Goal: Find contact information: Find contact information

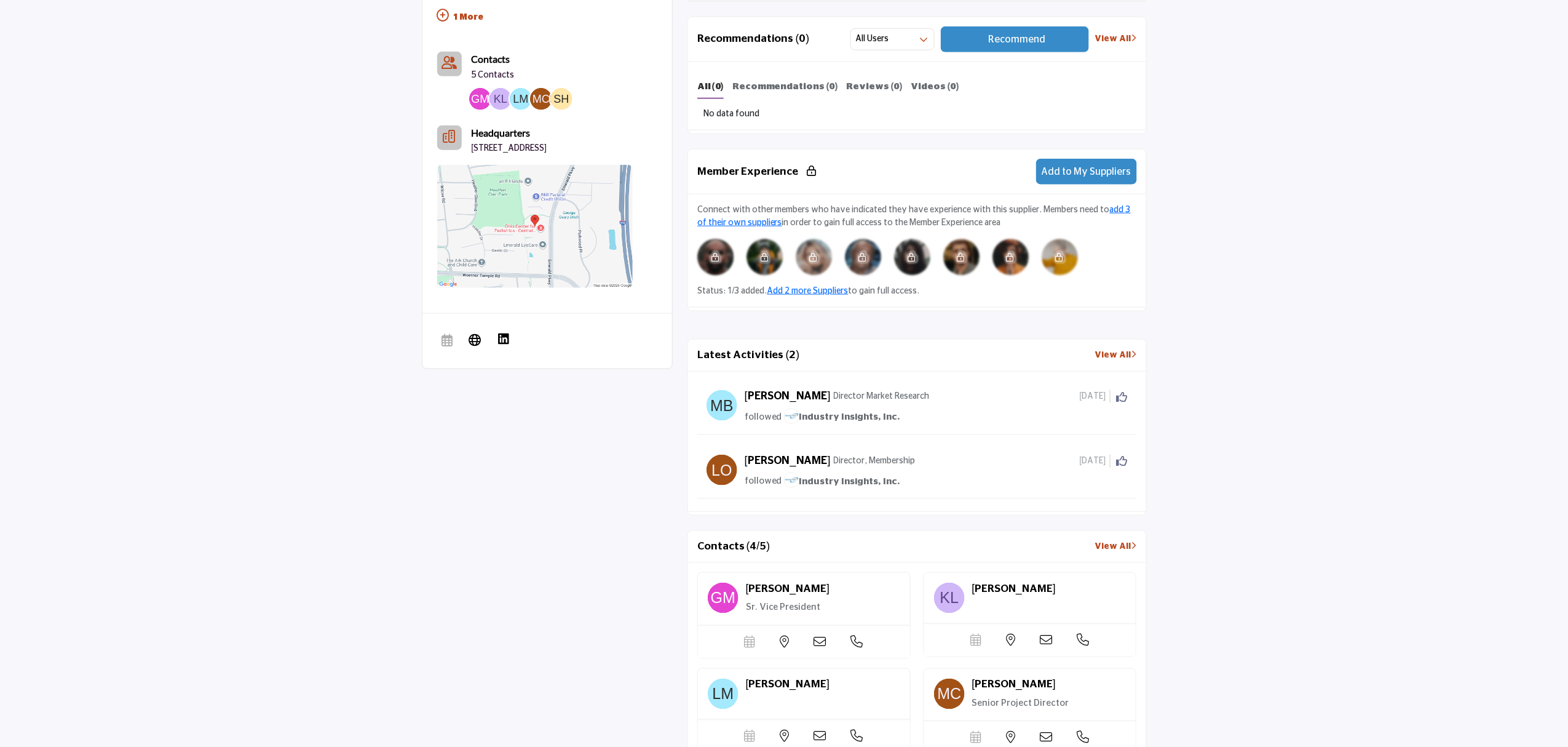
scroll to position [738, 0]
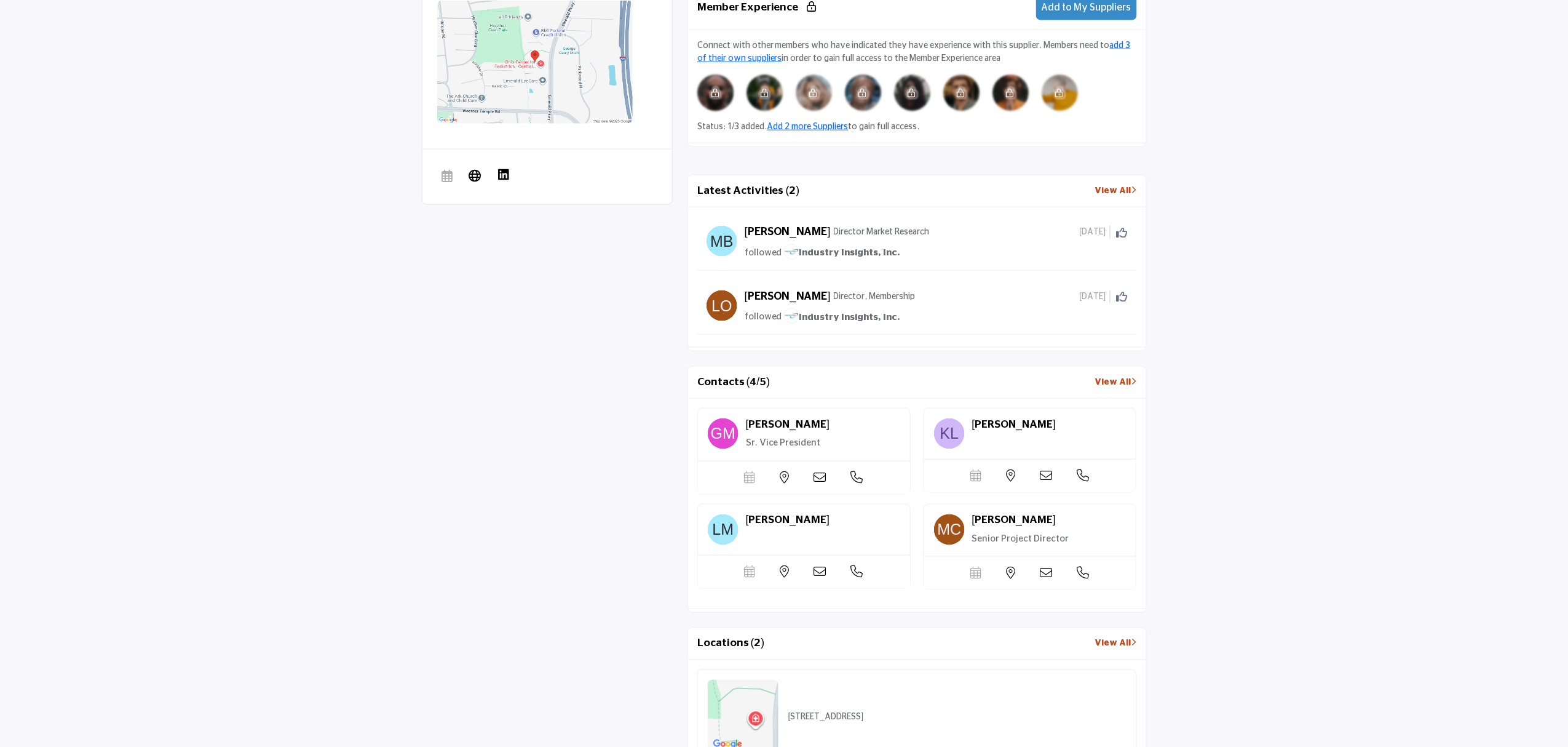
click at [1108, 388] on link "View All" at bounding box center [1116, 382] width 42 height 13
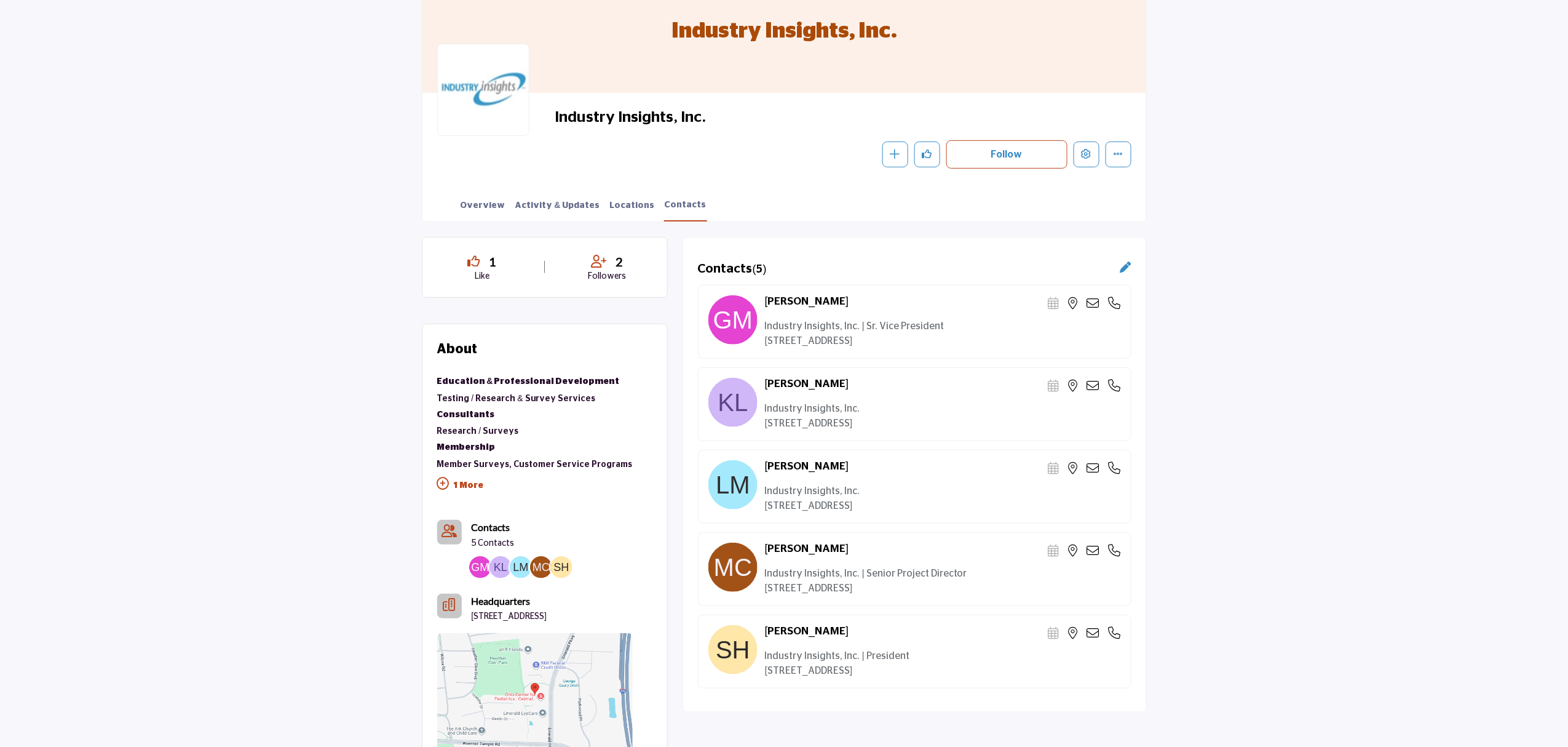
scroll to position [164, 0]
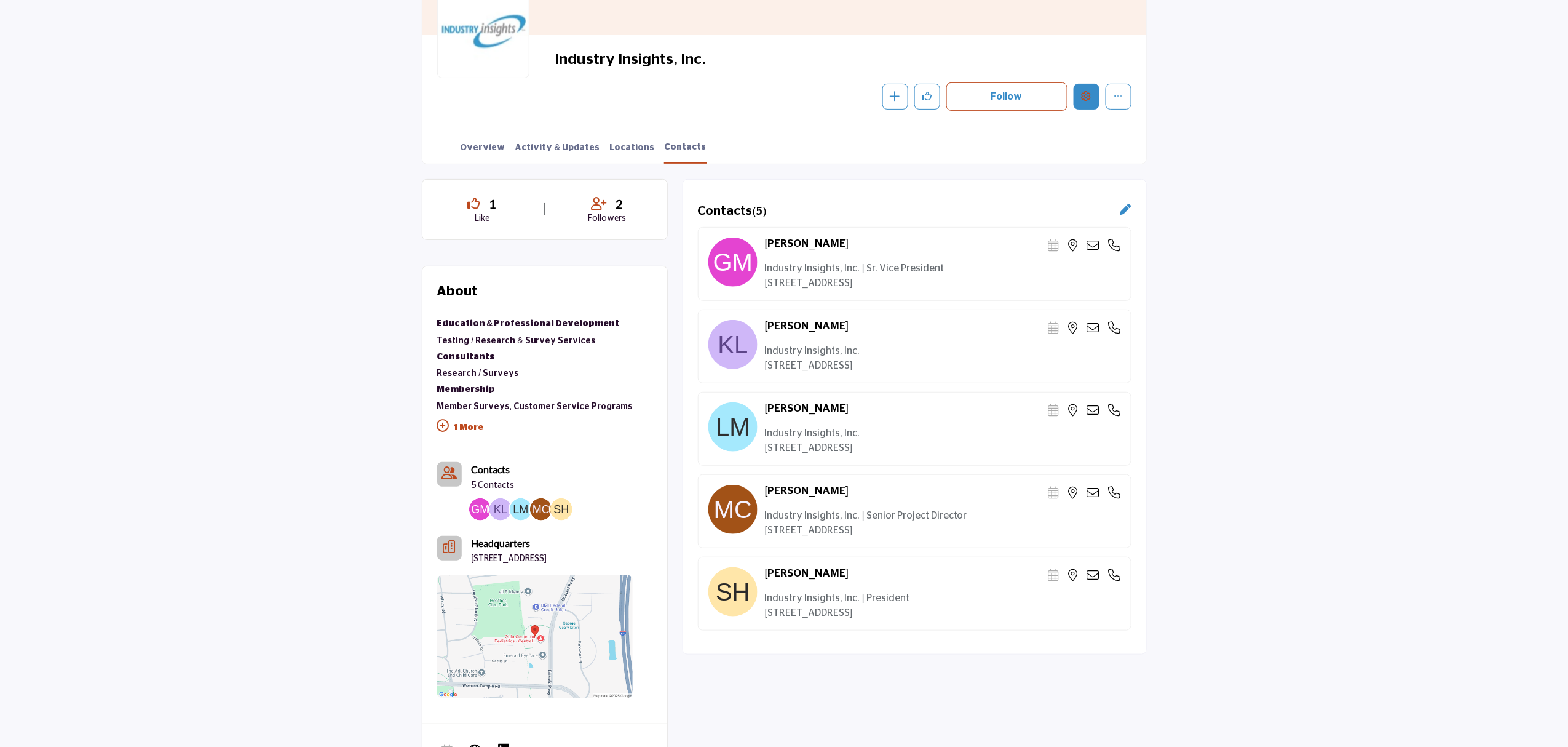
click at [1076, 94] on button "Edit company" at bounding box center [1086, 96] width 26 height 26
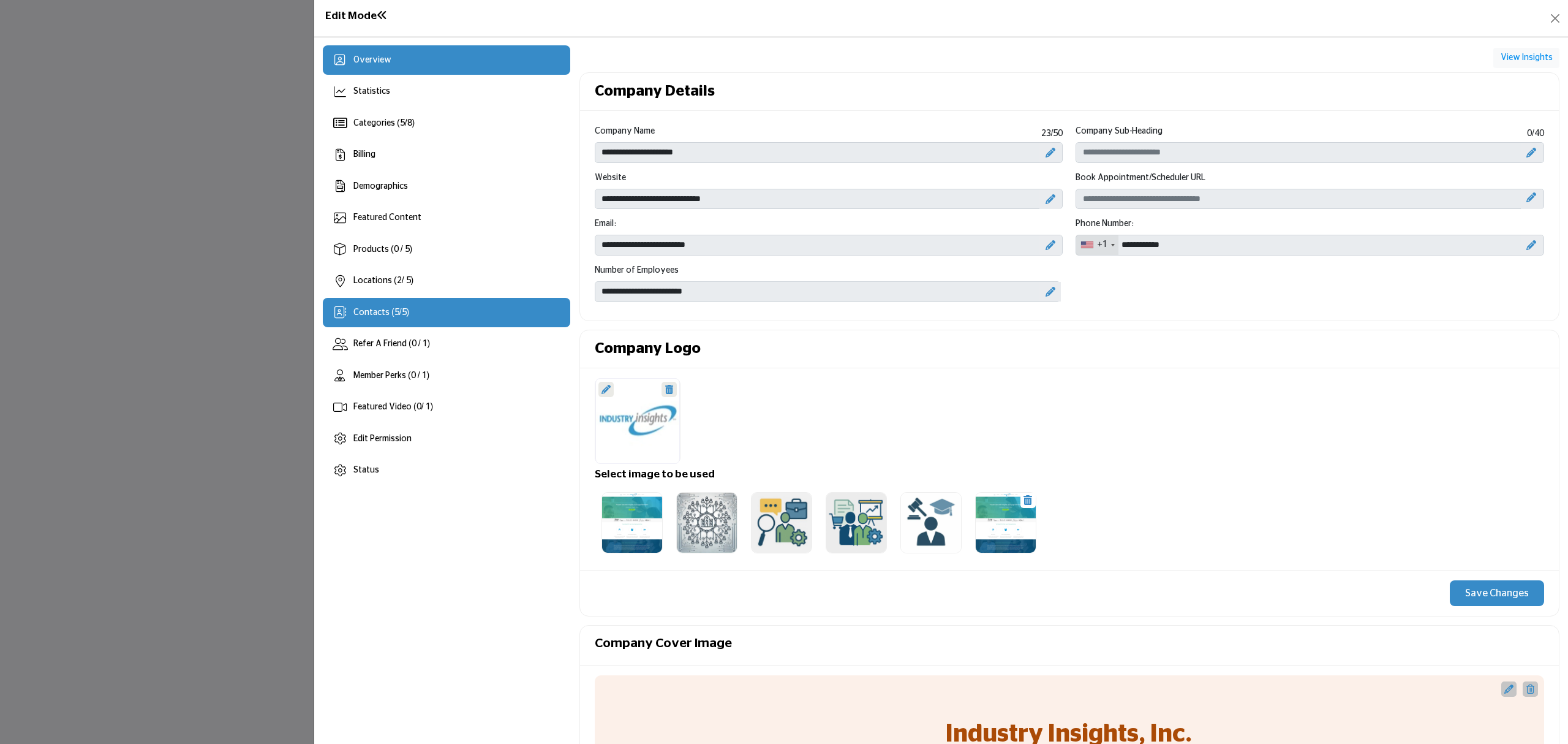
click at [422, 315] on div "Contacts ( 5 / 5 )" at bounding box center [446, 313] width 247 height 30
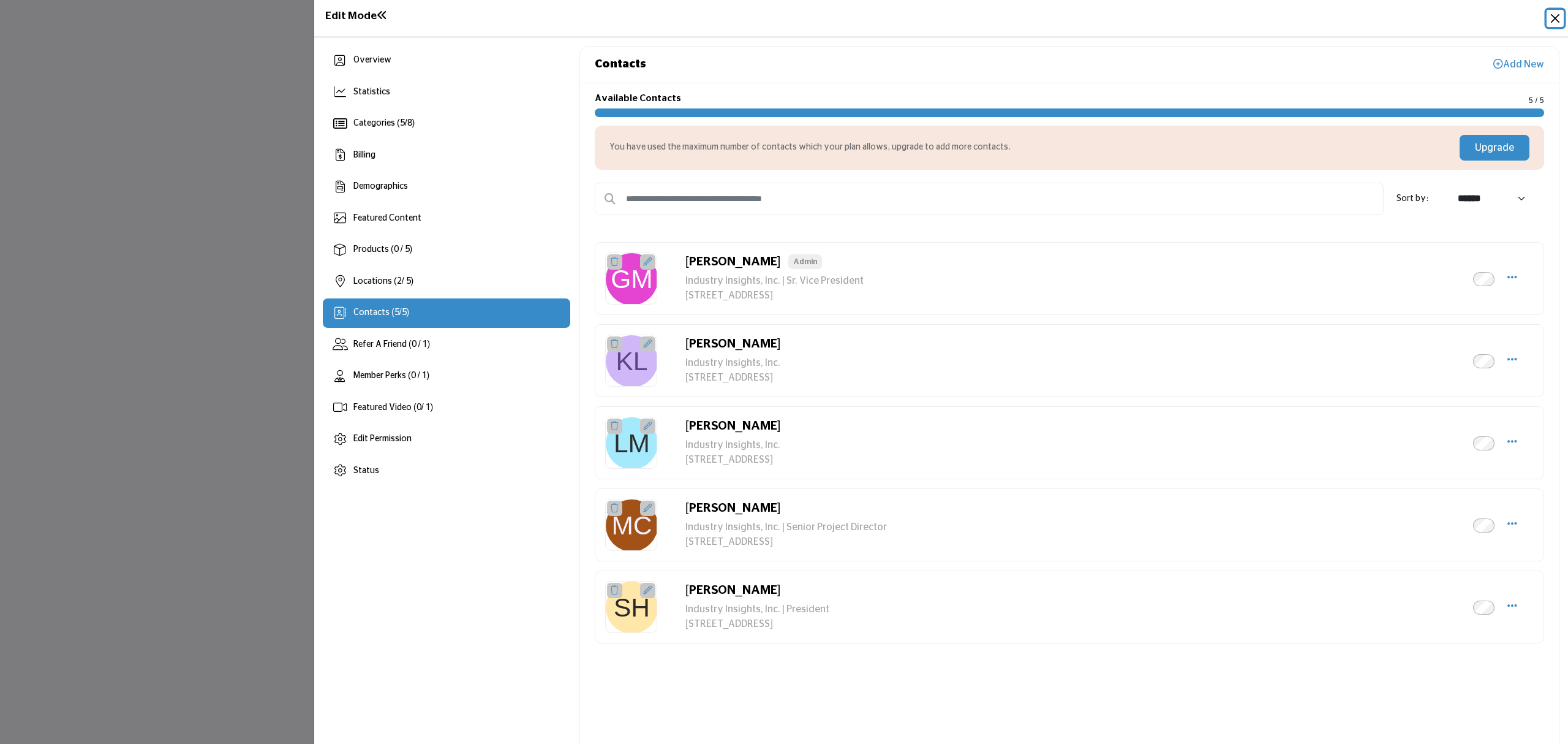
click at [1556, 19] on button "Close" at bounding box center [1555, 19] width 17 height 17
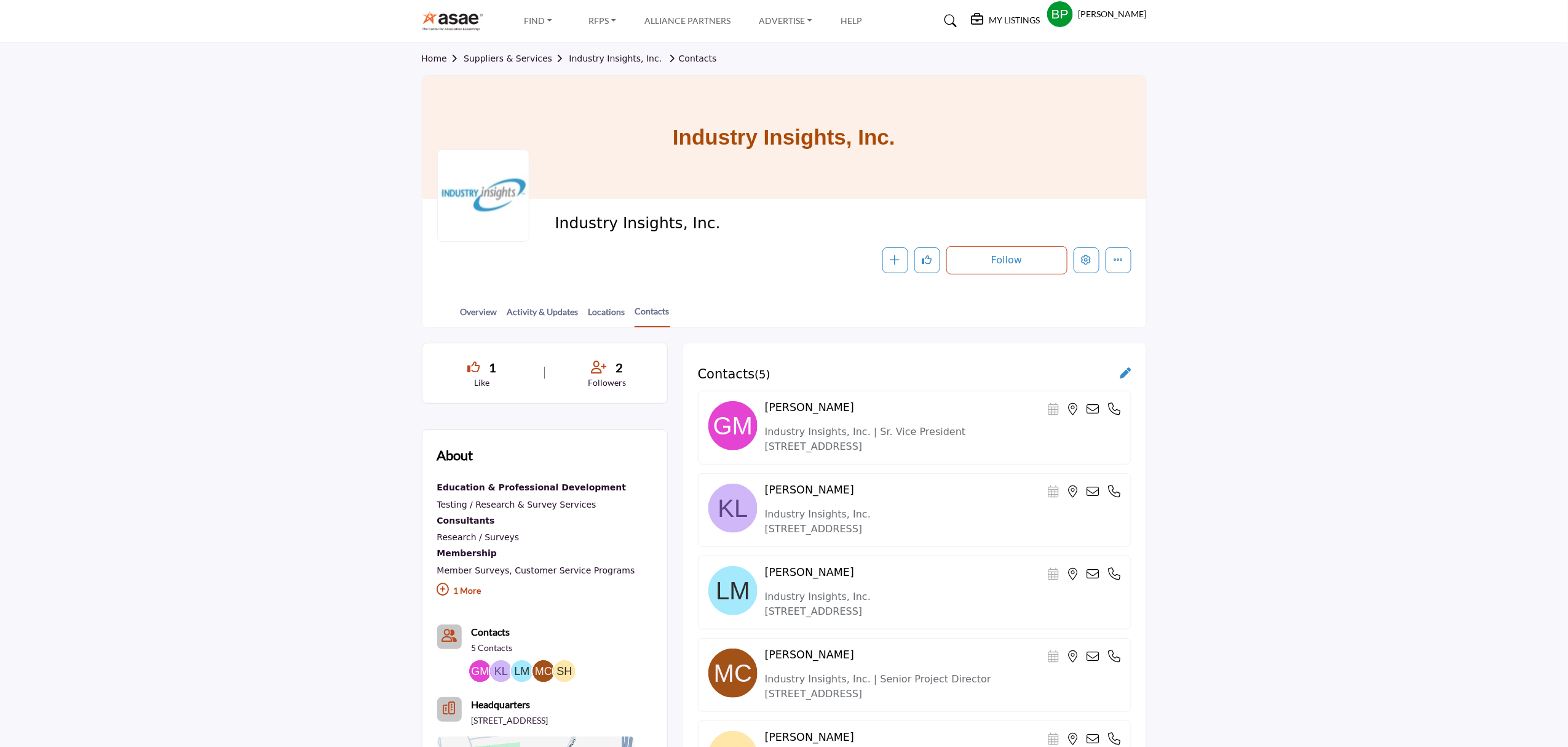
drag, startPoint x: 728, startPoint y: 218, endPoint x: 555, endPoint y: 222, distance: 173.0
click at [555, 222] on span "Industry Insights, Inc." at bounding box center [693, 224] width 277 height 20
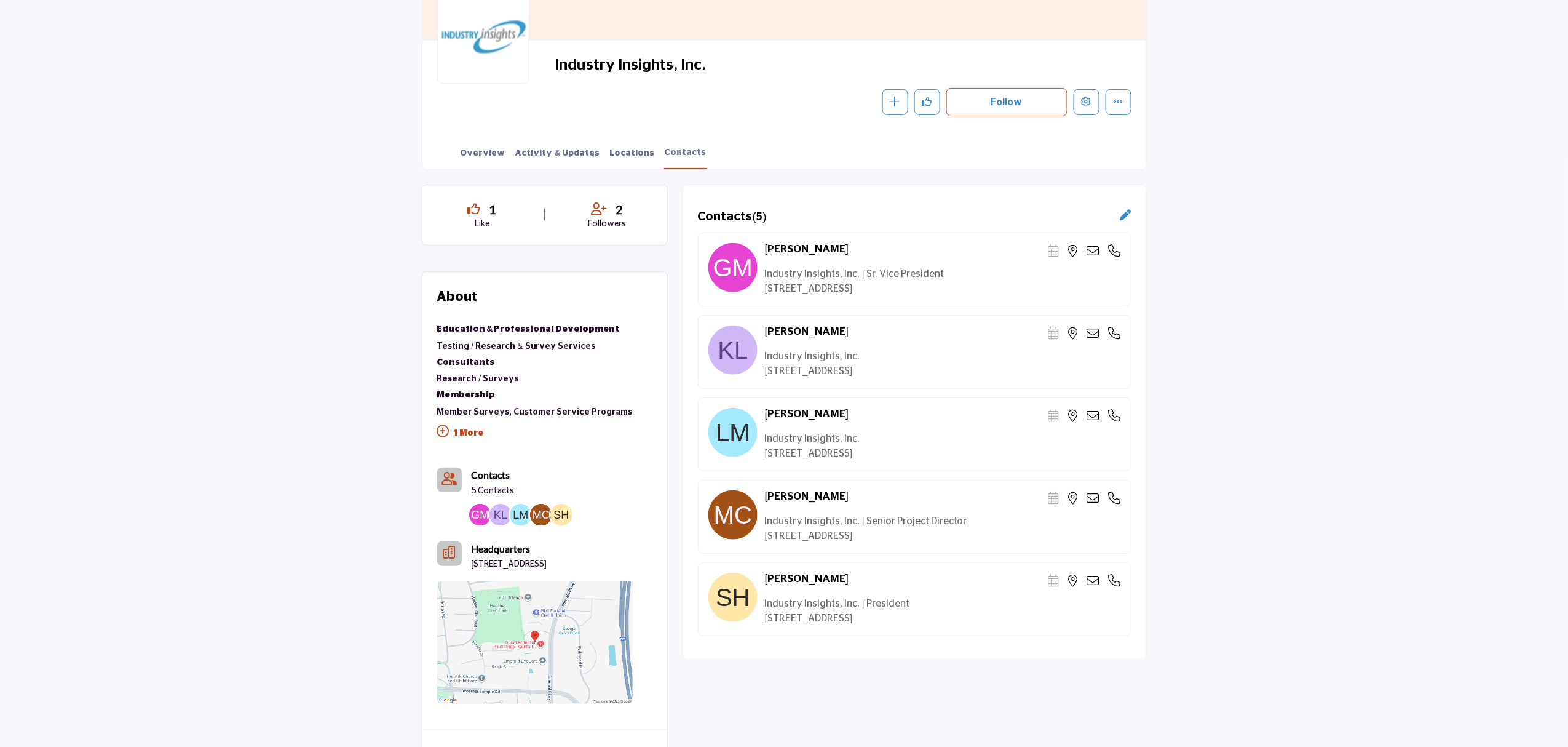
scroll to position [164, 0]
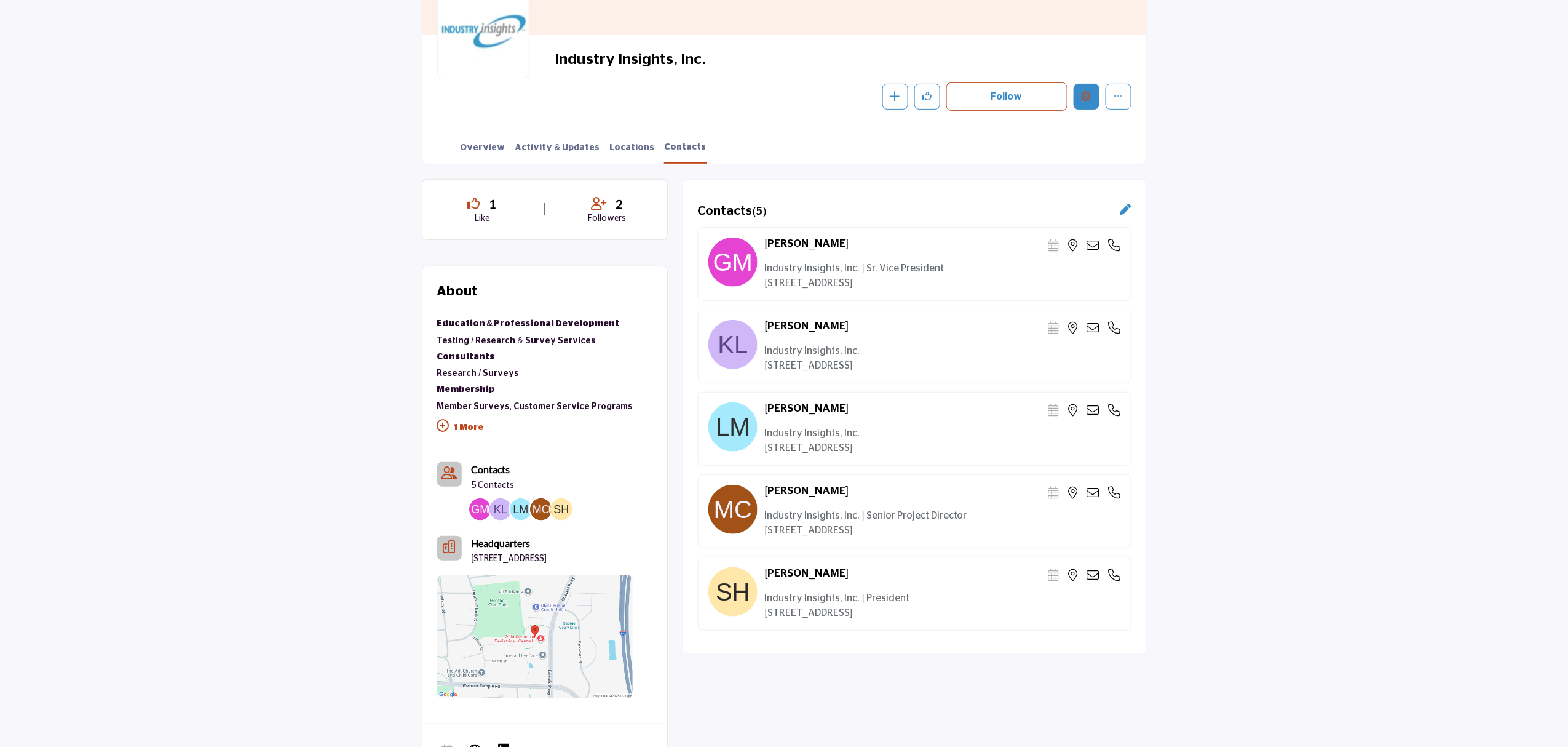
click at [1080, 94] on button "Edit company" at bounding box center [1086, 96] width 26 height 26
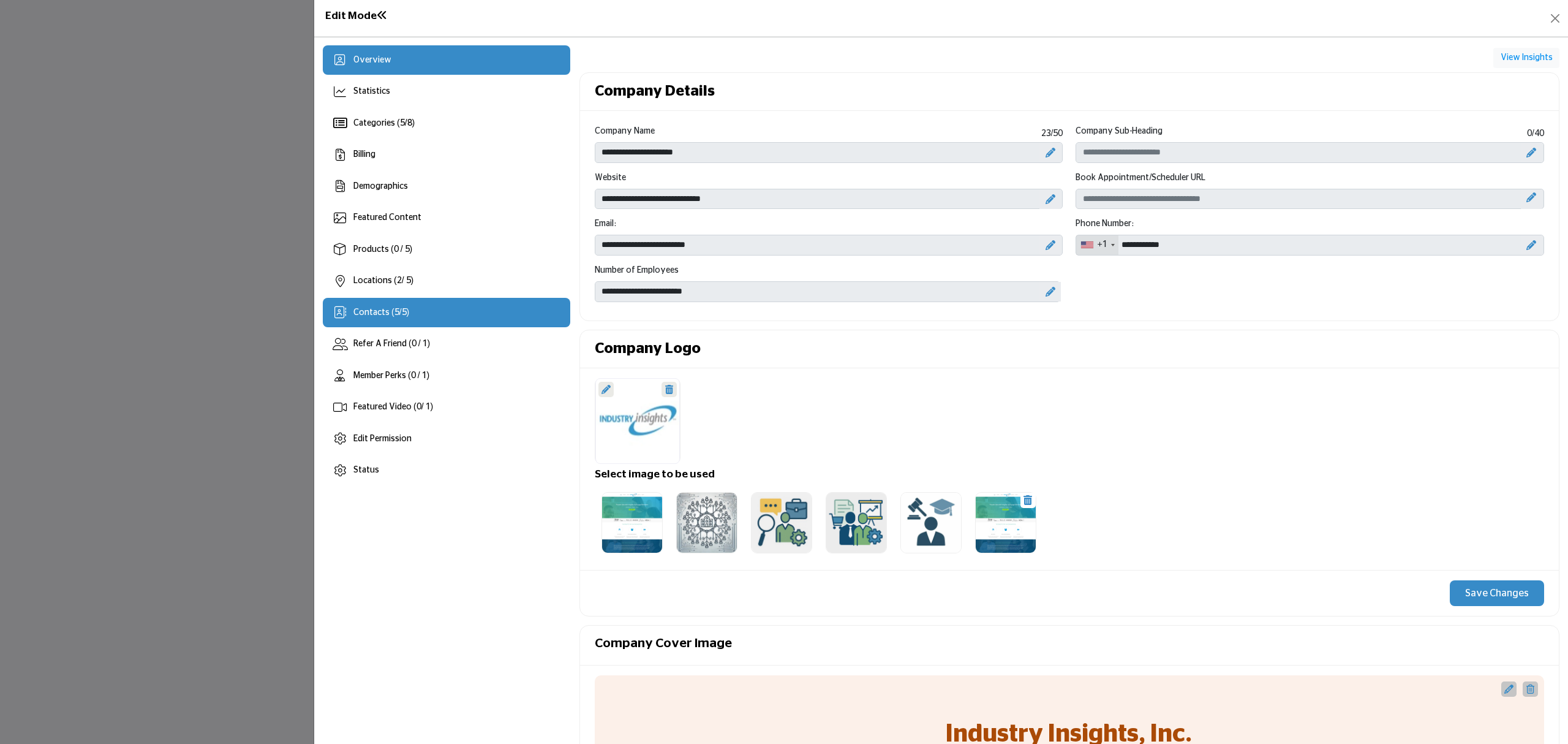
click at [406, 311] on span "5" at bounding box center [404, 312] width 5 height 9
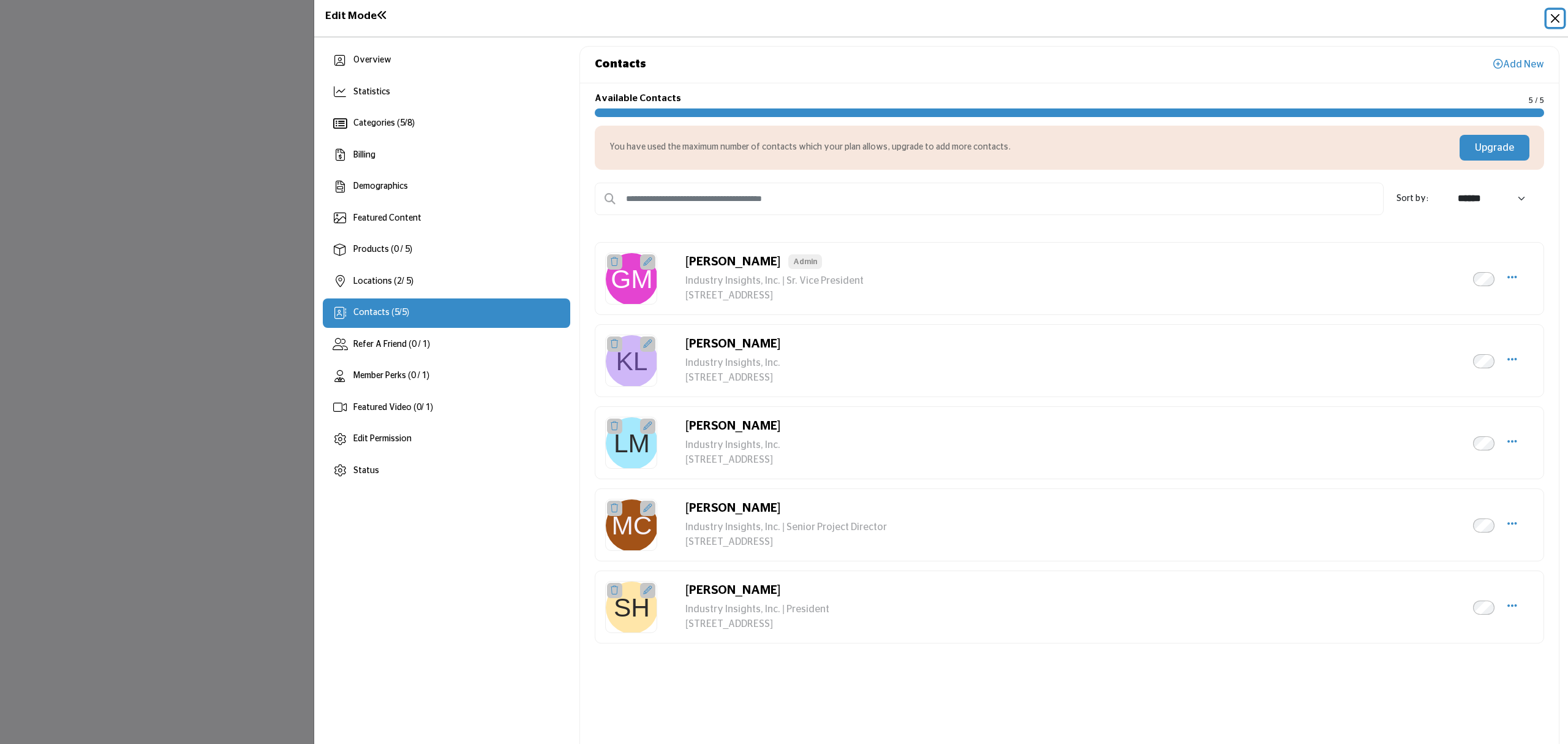
click at [1553, 16] on button "Close" at bounding box center [1555, 19] width 17 height 17
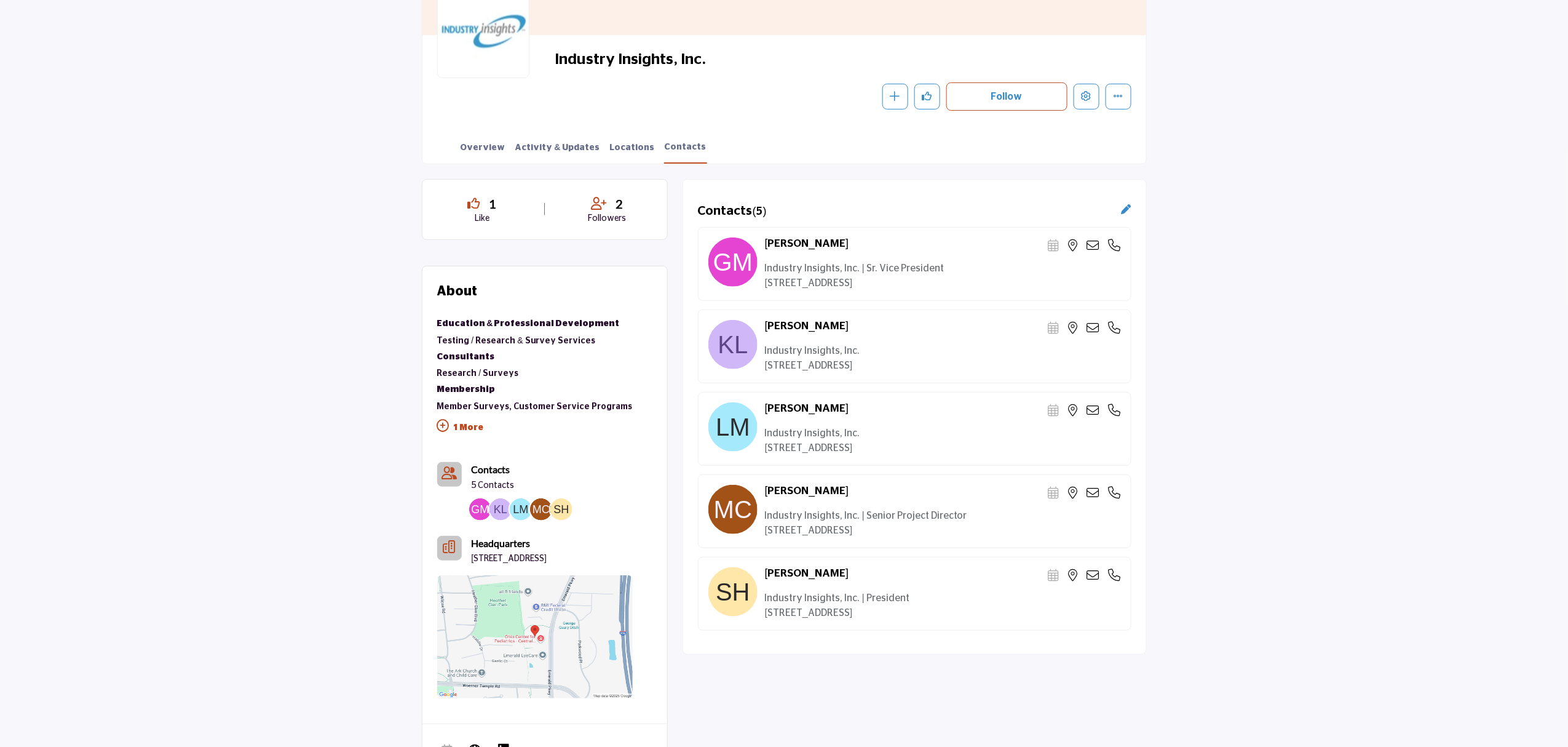
click at [648, 55] on span "Industry Insights, Inc." at bounding box center [693, 60] width 277 height 20
copy div "Industry Insights, Inc."
